Goal: Task Accomplishment & Management: Manage account settings

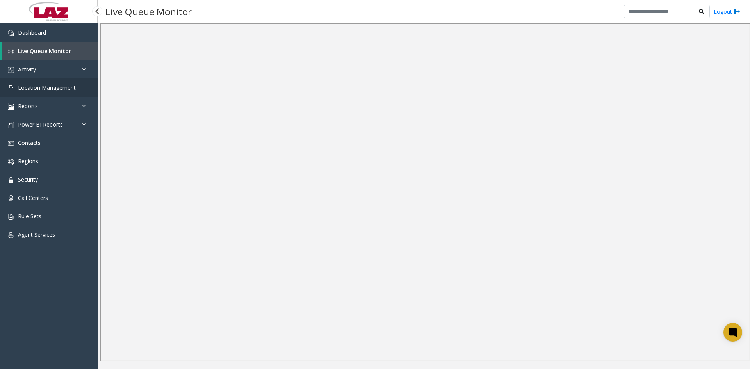
click at [48, 88] on span "Location Management" at bounding box center [47, 87] width 58 height 7
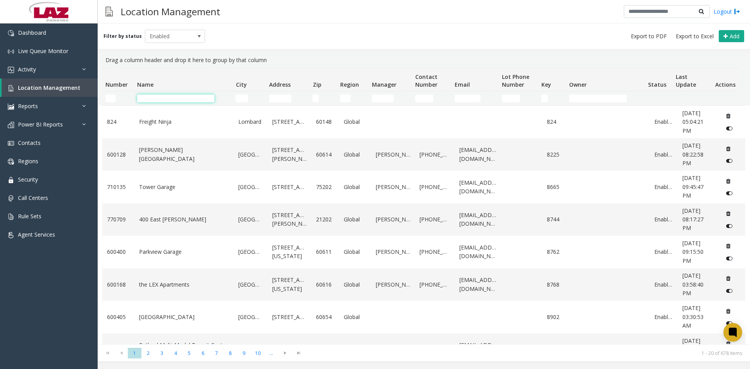
click at [149, 99] on input "Name Filter" at bounding box center [175, 99] width 77 height 8
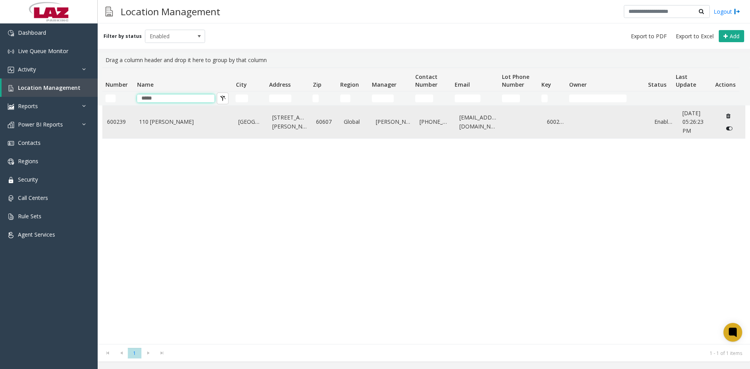
type input "*****"
click at [160, 126] on link "110 [PERSON_NAME]" at bounding box center [184, 122] width 90 height 9
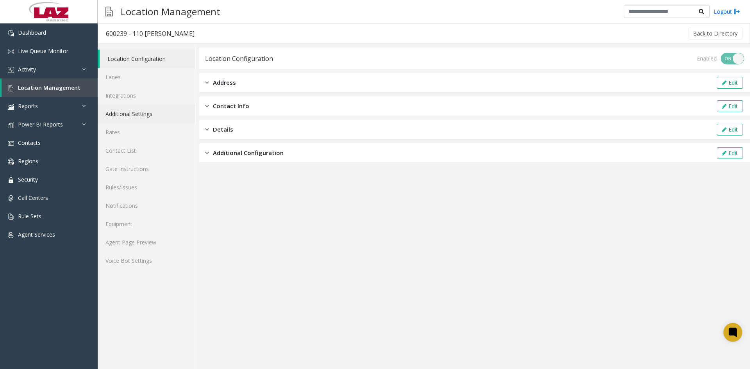
click at [139, 113] on link "Additional Settings" at bounding box center [146, 114] width 97 height 18
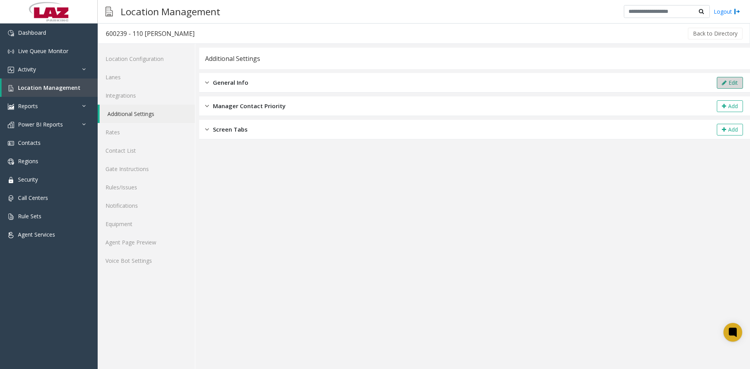
click at [734, 79] on button "Edit" at bounding box center [730, 83] width 26 height 12
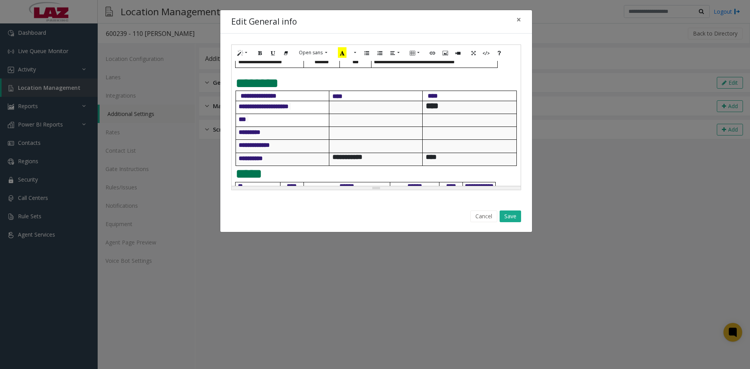
scroll to position [391, 0]
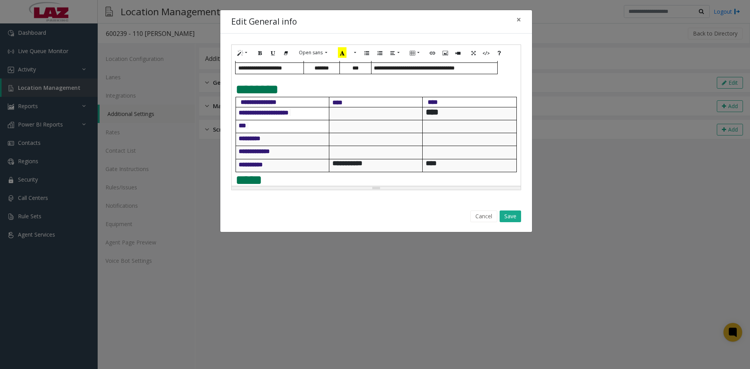
click at [241, 105] on b "**********" at bounding box center [259, 102] width 36 height 6
click at [436, 143] on h4 at bounding box center [470, 138] width 88 height 10
click at [336, 143] on h4 at bounding box center [377, 138] width 88 height 10
click at [514, 218] on button "Save" at bounding box center [510, 217] width 21 height 12
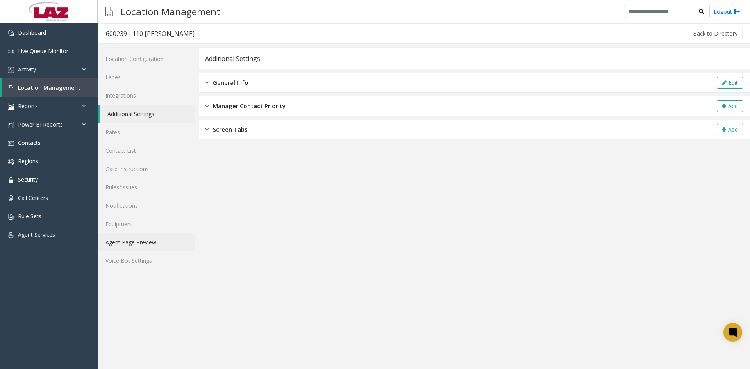
click at [133, 245] on link "Agent Page Preview" at bounding box center [146, 242] width 97 height 18
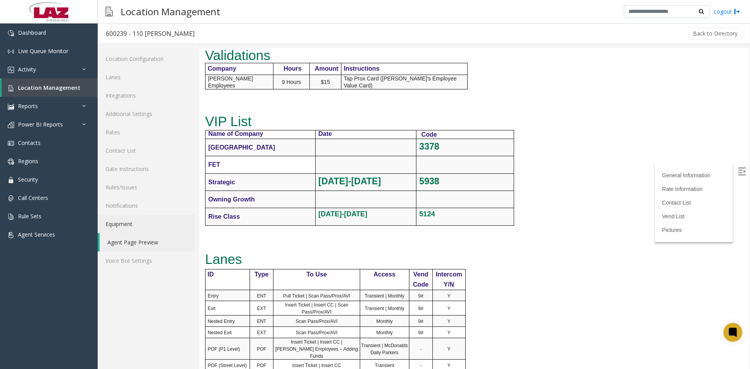
scroll to position [508, 0]
